Goal: Transaction & Acquisition: Purchase product/service

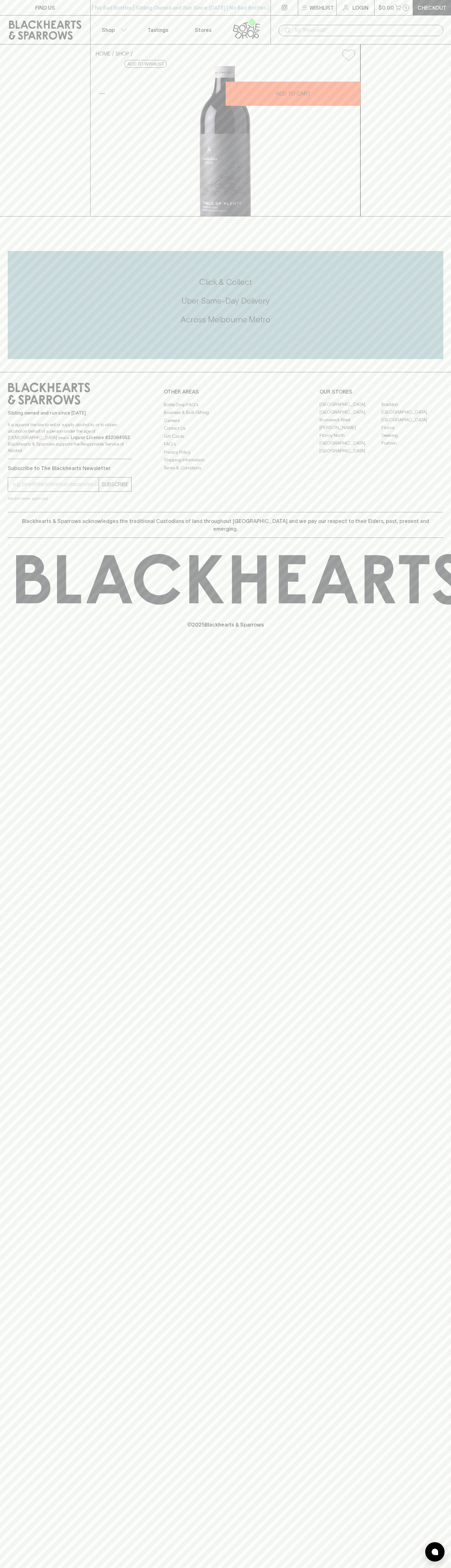
click at [227, 3] on div "| No Bad Bottles | Sibling Owned and Run Since [DATE] | No Bad Bottles | Siblin…" at bounding box center [181, 8] width 181 height 15
click at [430, 216] on div "HOME SHOP Tumblong Hills Table of Plenty Barbera 2022 $22.00 Add to wishlist 10…" at bounding box center [226, 131] width 451 height 172
click at [177, 1567] on html "FIND US | No Bad Bottles | Sibling Owned and Run Since [DATE] | No Bad Bottles …" at bounding box center [226, 784] width 451 height 1568
click at [32, 832] on div "FIND US | No Bad Bottles | Sibling Owned and Run Since [DATE] | No Bad Bottles …" at bounding box center [226, 784] width 451 height 1568
